Goal: Use online tool/utility: Utilize a website feature to perform a specific function

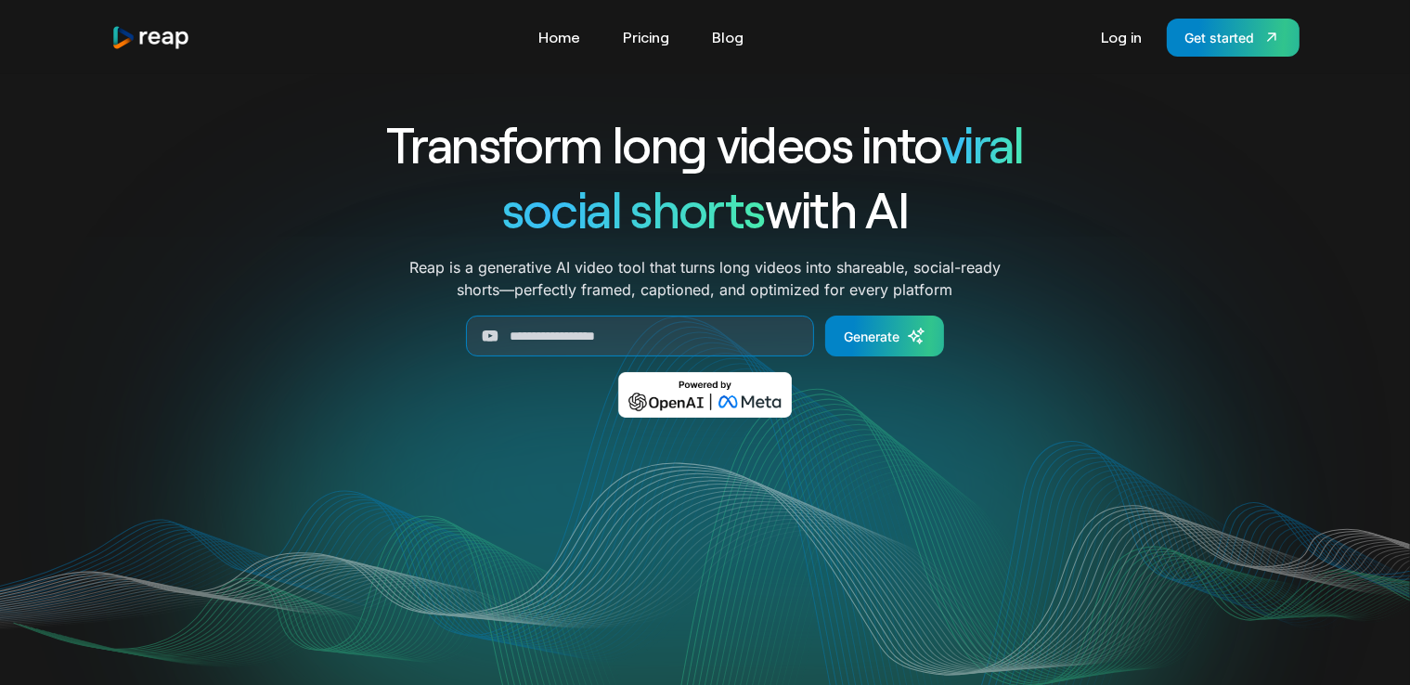
click at [1073, 164] on h1 "Transform long videos into viral" at bounding box center [705, 143] width 772 height 65
click at [1136, 39] on link "Log in" at bounding box center [1122, 37] width 59 height 30
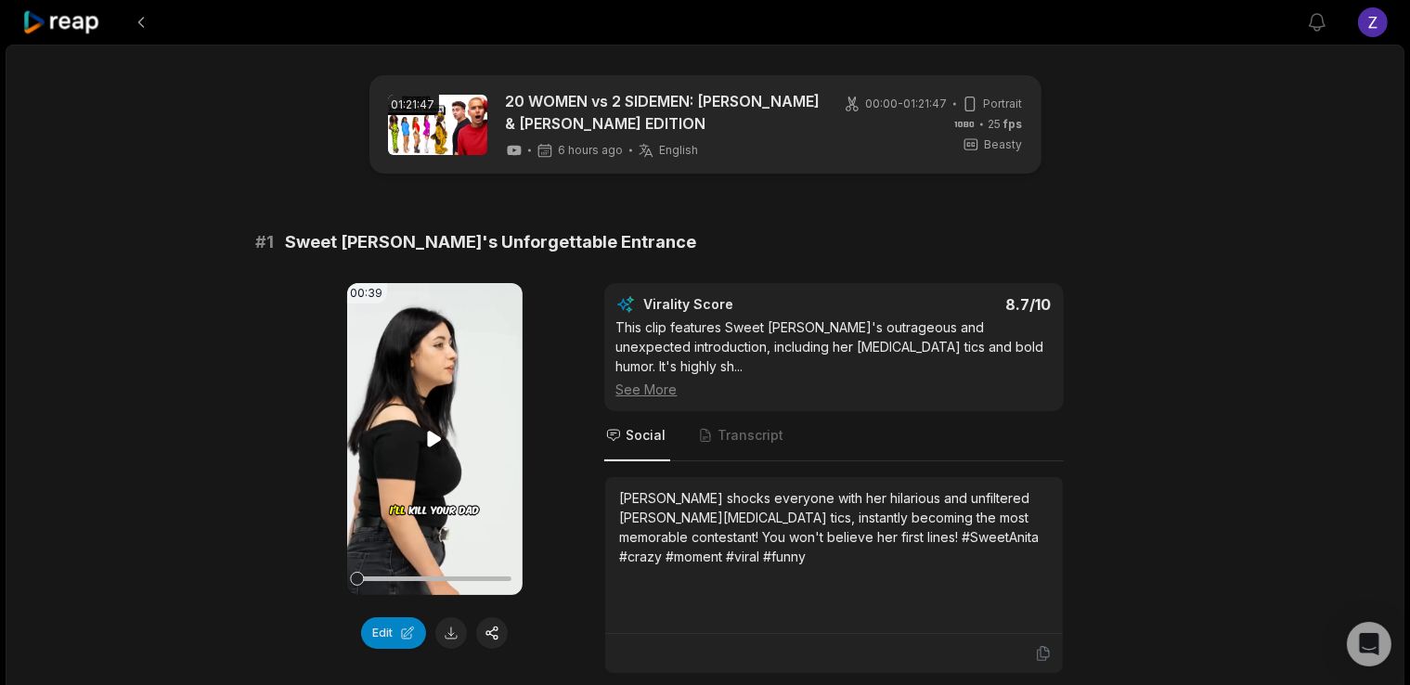
click at [441, 467] on video "Your browser does not support mp4 format." at bounding box center [434, 439] width 175 height 312
click at [396, 633] on button "Edit" at bounding box center [393, 633] width 65 height 32
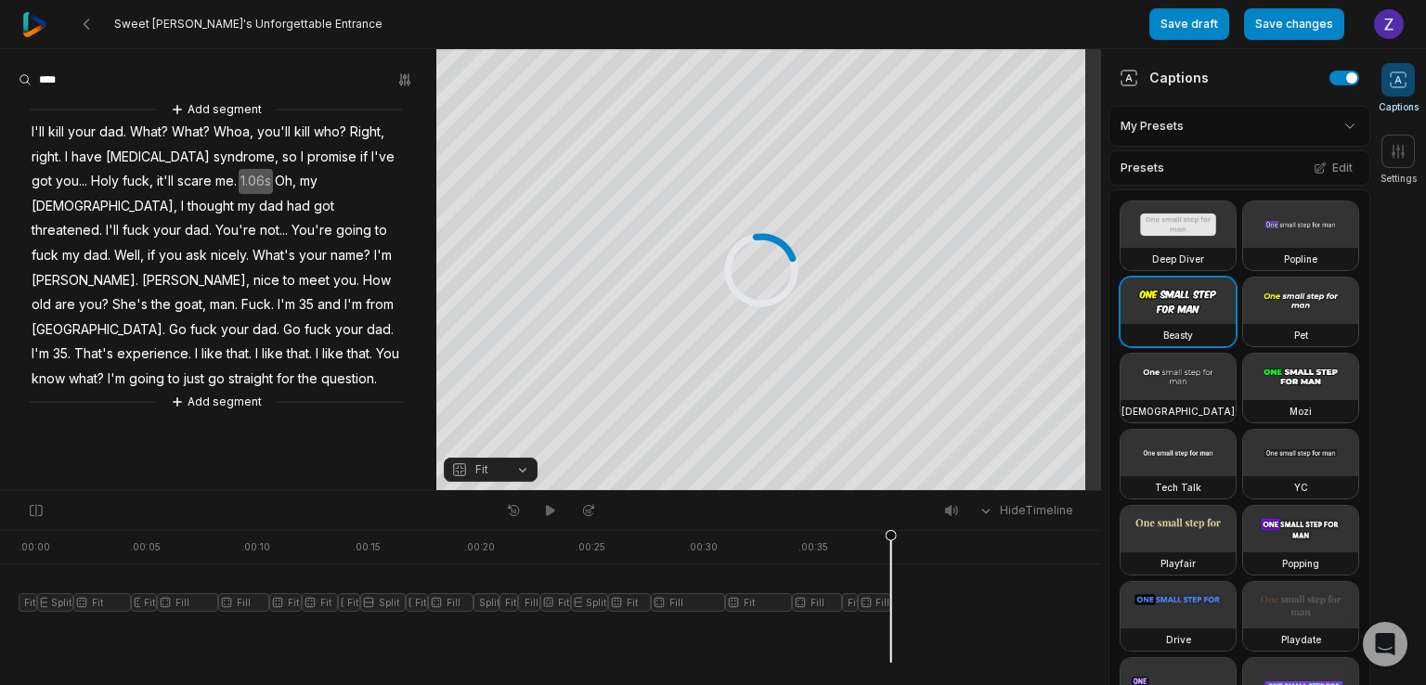
scroll to position [556, 0]
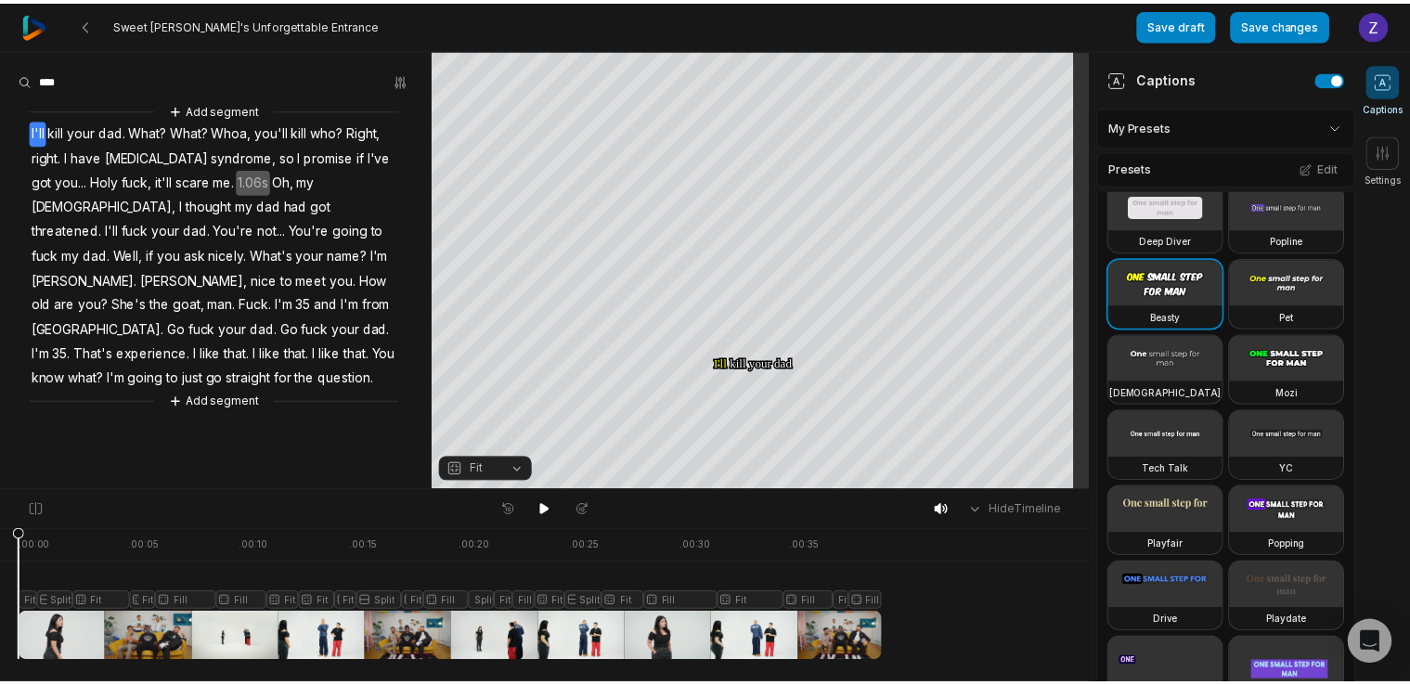
scroll to position [20, 0]
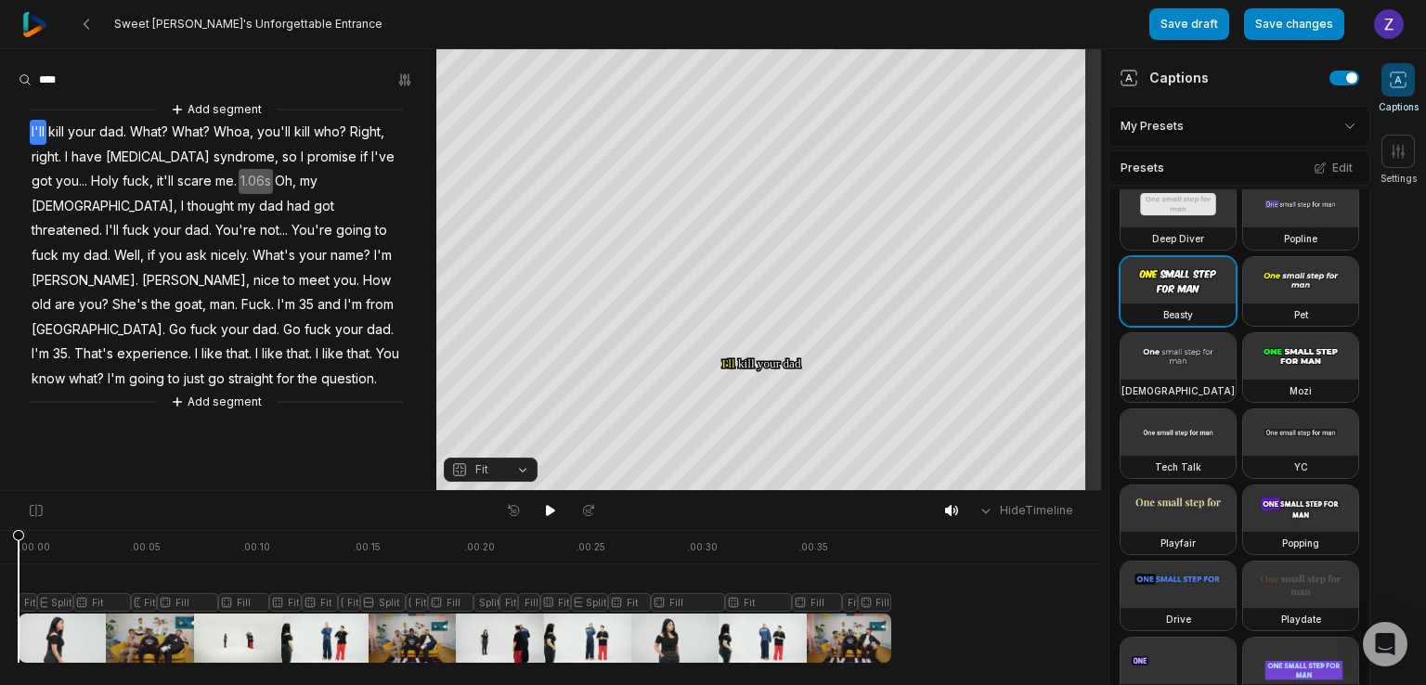
click at [523, 469] on button "Fit" at bounding box center [491, 470] width 94 height 24
click at [1035, 647] on body "Sweet [PERSON_NAME]'s Unforgettable Entrance Save draft Save changes Open user …" at bounding box center [713, 342] width 1426 height 685
click at [73, 25] on button at bounding box center [86, 23] width 33 height 33
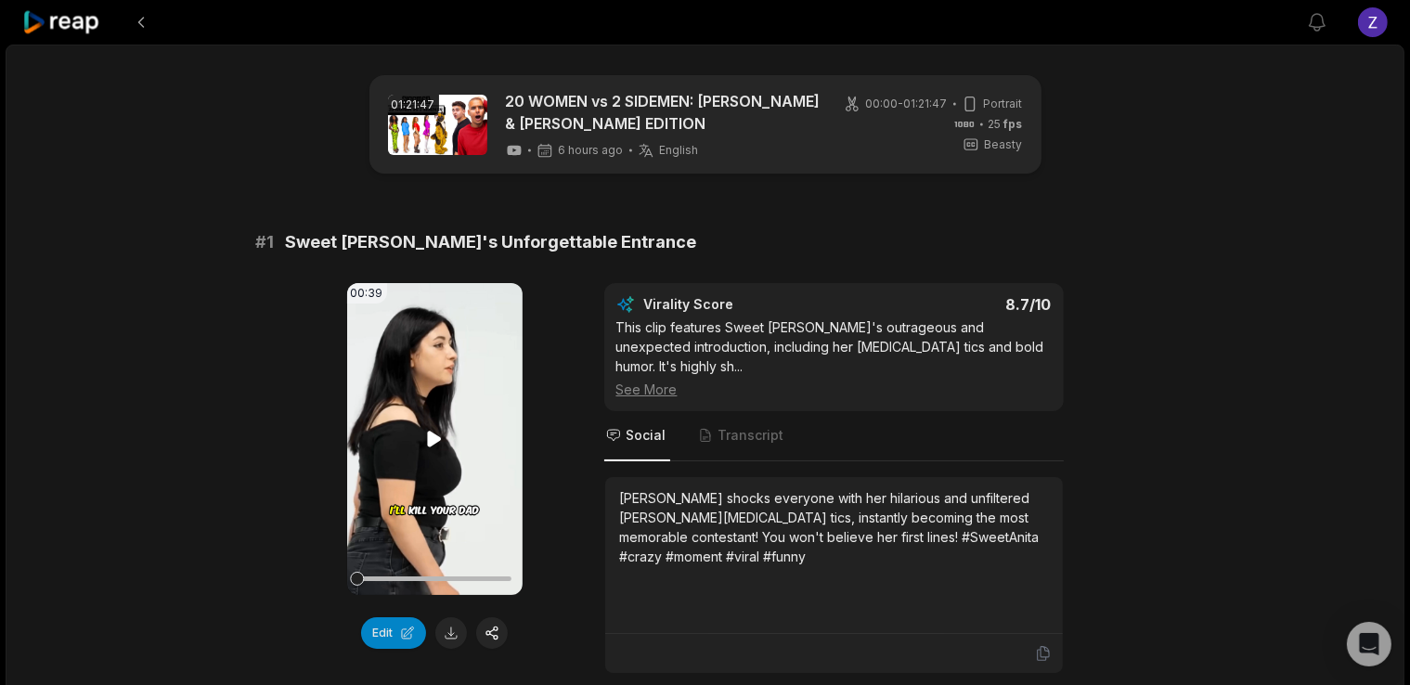
click at [417, 369] on video "Your browser does not support mp4 format." at bounding box center [434, 439] width 175 height 312
